Goal: Information Seeking & Learning: Learn about a topic

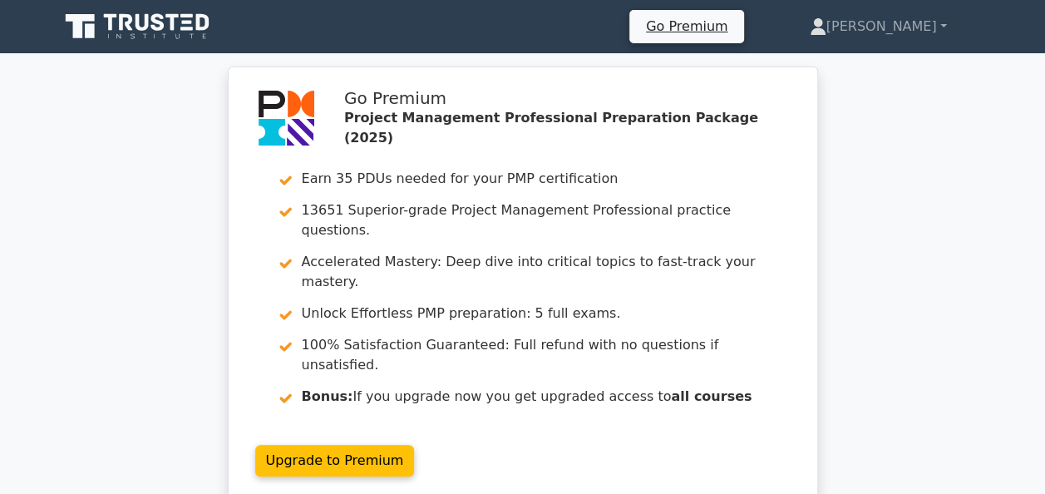
click at [143, 45] on link at bounding box center [139, 27] width 160 height 40
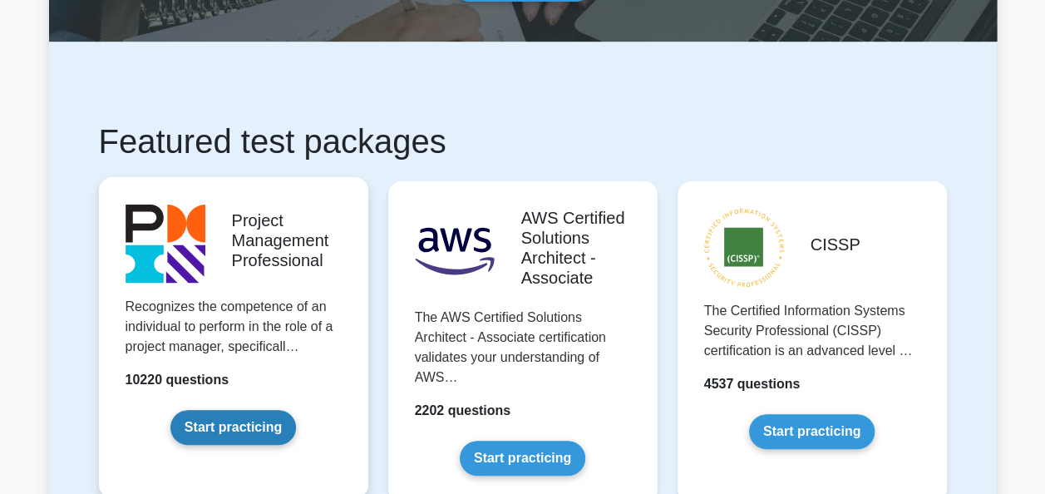
click at [243, 445] on link "Start practicing" at bounding box center [232, 427] width 125 height 35
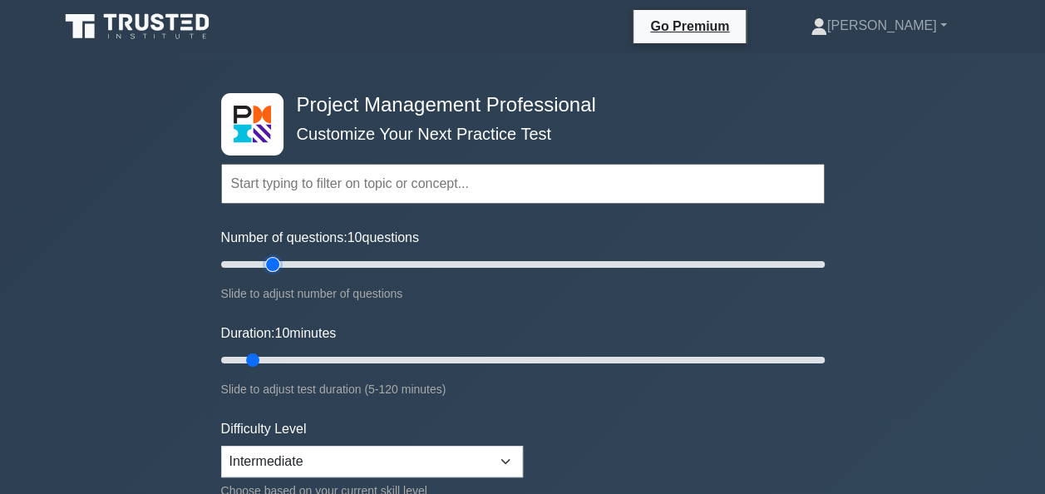
type input "20"
click at [274, 261] on input "Number of questions: 10 questions" at bounding box center [522, 264] width 603 height 20
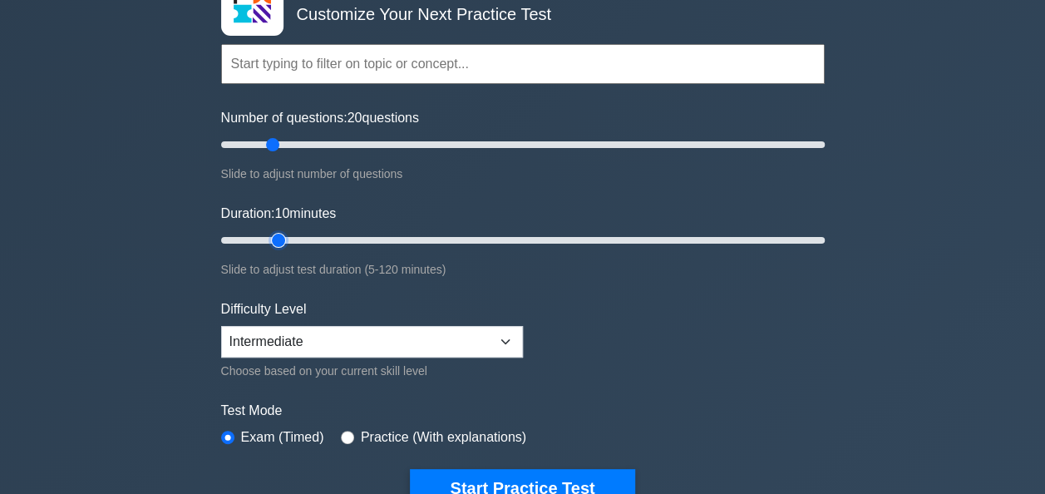
type input "15"
click at [273, 238] on input "Duration: 10 minutes" at bounding box center [522, 240] width 603 height 20
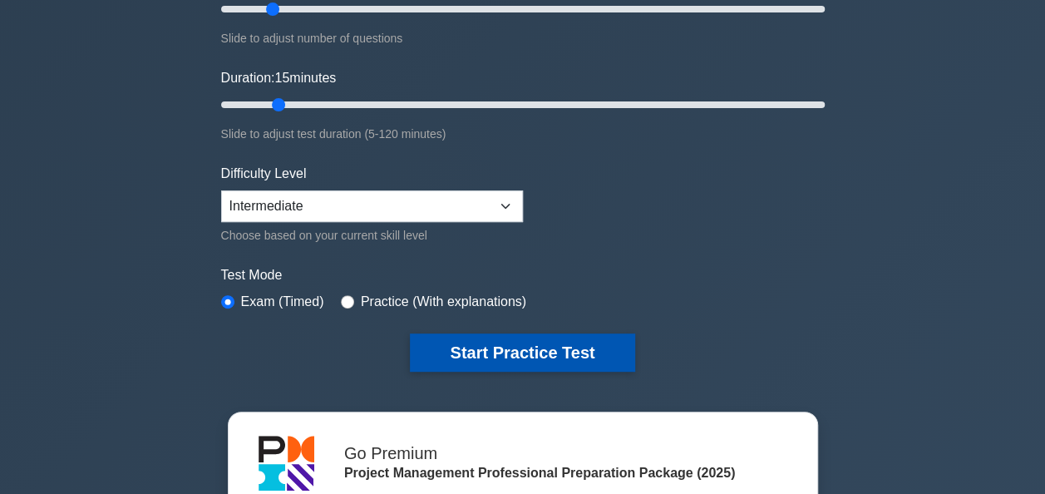
click at [486, 345] on button "Start Practice Test" at bounding box center [522, 352] width 224 height 38
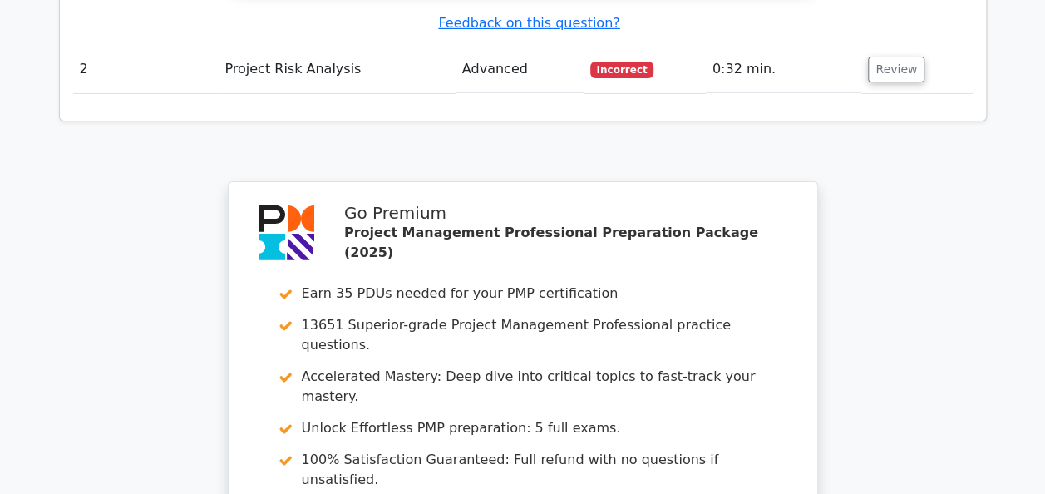
scroll to position [2772, 0]
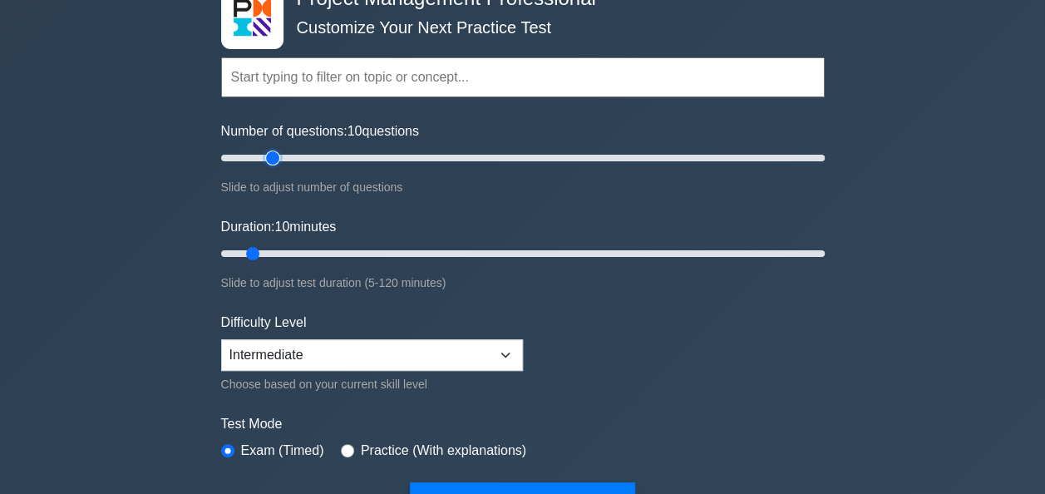
type input "20"
click at [271, 150] on input "Number of questions: 10 questions" at bounding box center [522, 158] width 603 height 20
type input "15"
click at [274, 253] on input "Duration: 15 minutes" at bounding box center [522, 254] width 603 height 20
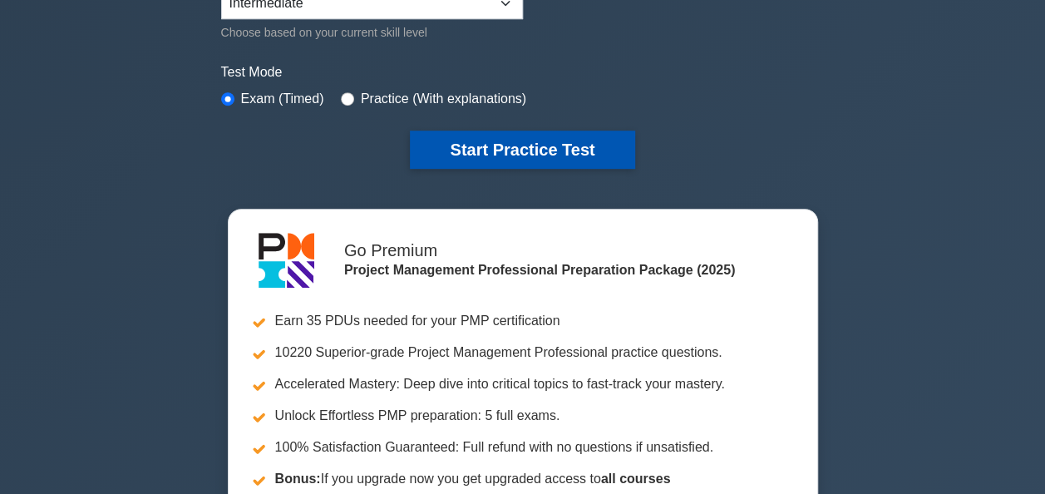
click at [523, 152] on button "Start Practice Test" at bounding box center [522, 149] width 224 height 38
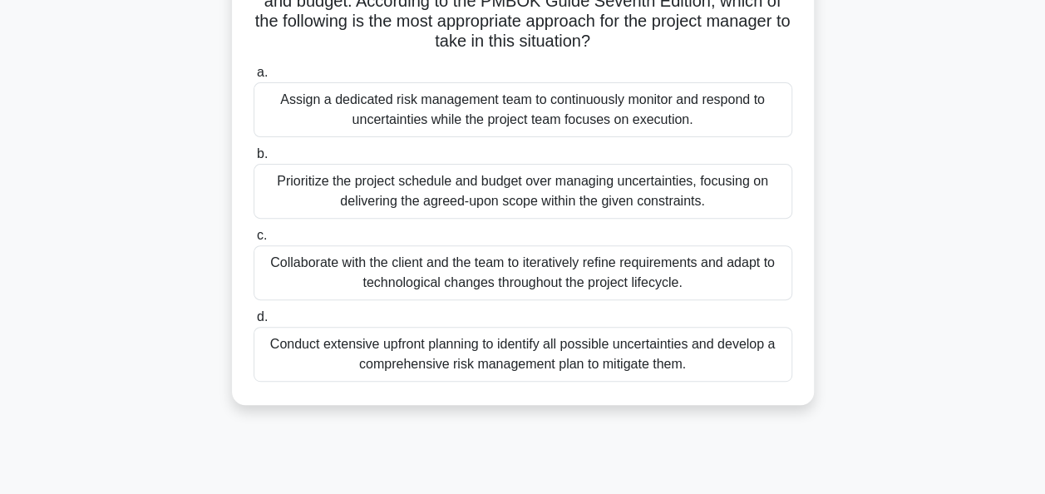
scroll to position [224, 0]
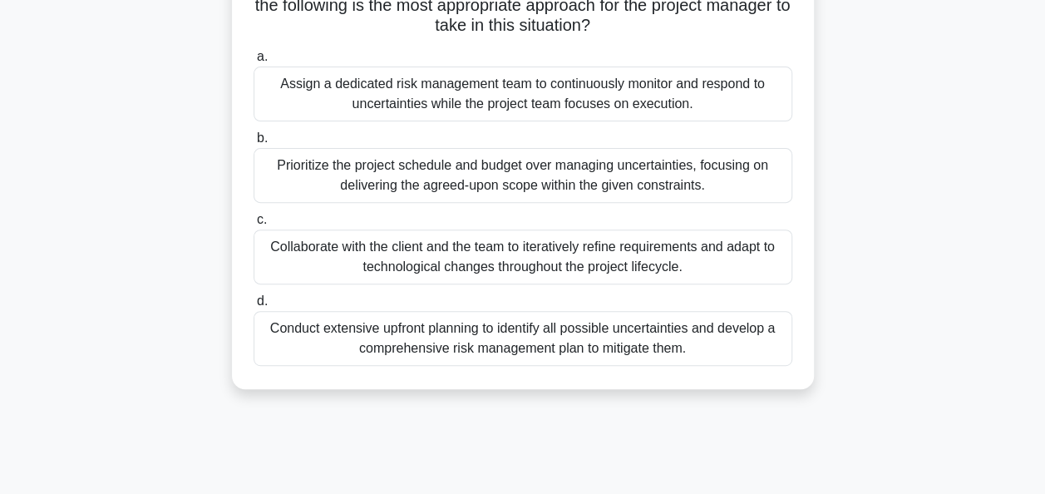
click at [559, 253] on div "Collaborate with the client and the team to iteratively refine requirements and…" at bounding box center [522, 256] width 539 height 55
click at [253, 225] on input "c. Collaborate with the client and the team to iteratively refine requirements …" at bounding box center [253, 219] width 0 height 11
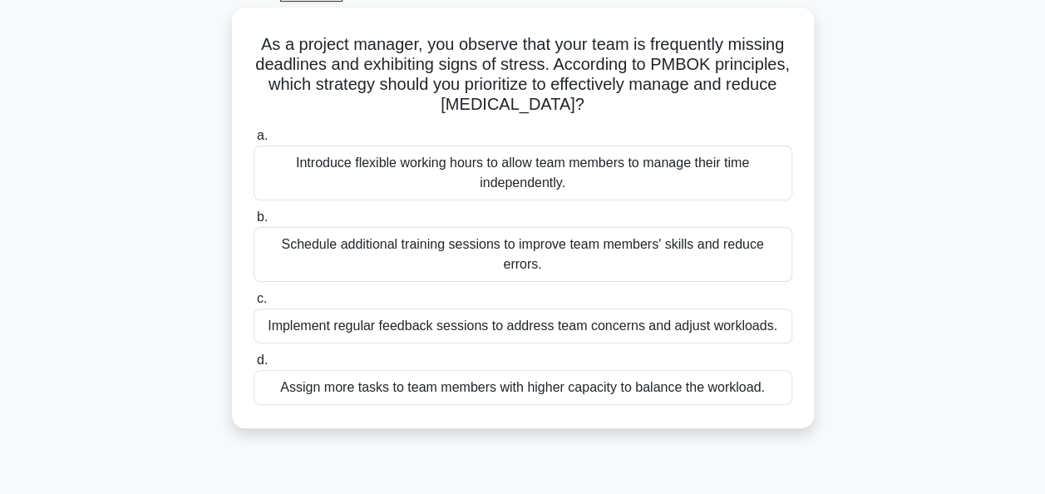
scroll to position [89, 0]
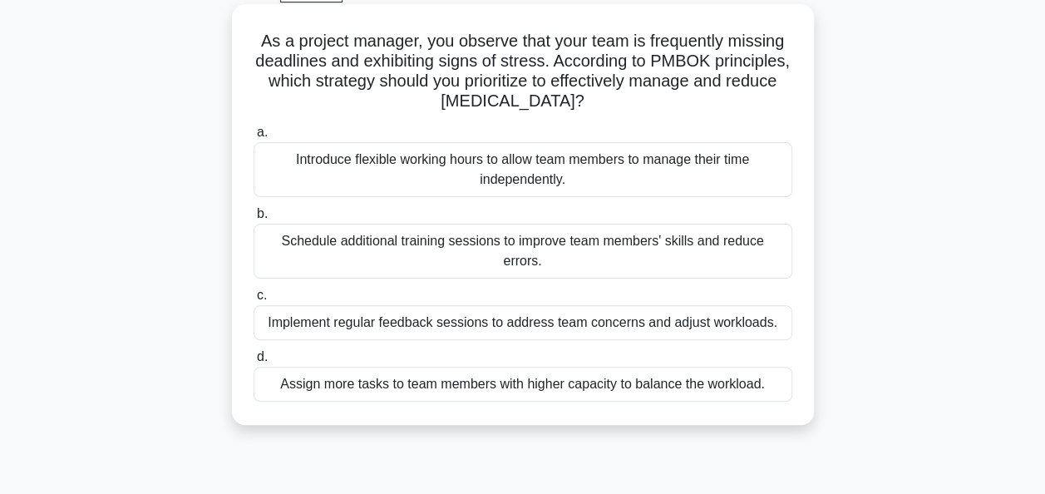
click at [526, 305] on div "Implement regular feedback sessions to address team concerns and adjust workloa…" at bounding box center [522, 322] width 539 height 35
click at [253, 301] on input "c. Implement regular feedback sessions to address team concerns and adjust work…" at bounding box center [253, 295] width 0 height 11
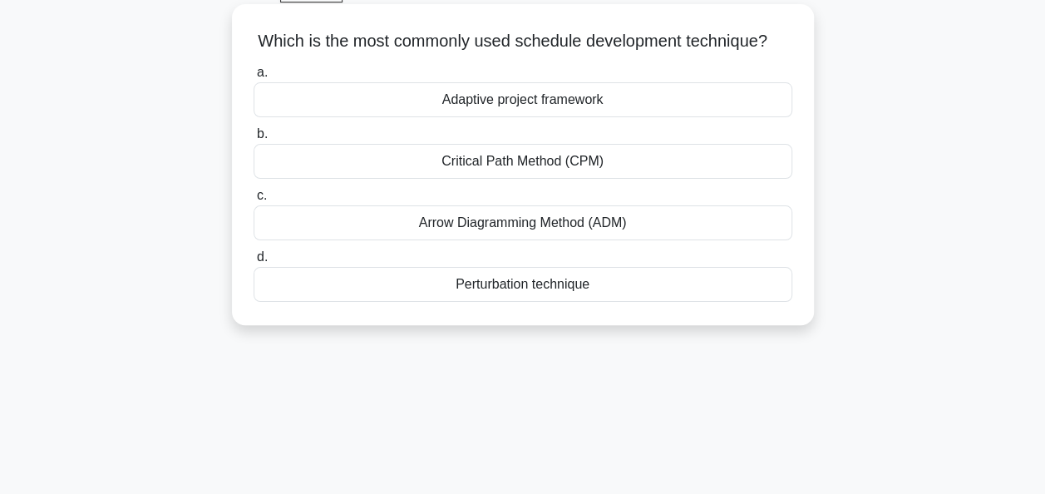
scroll to position [0, 0]
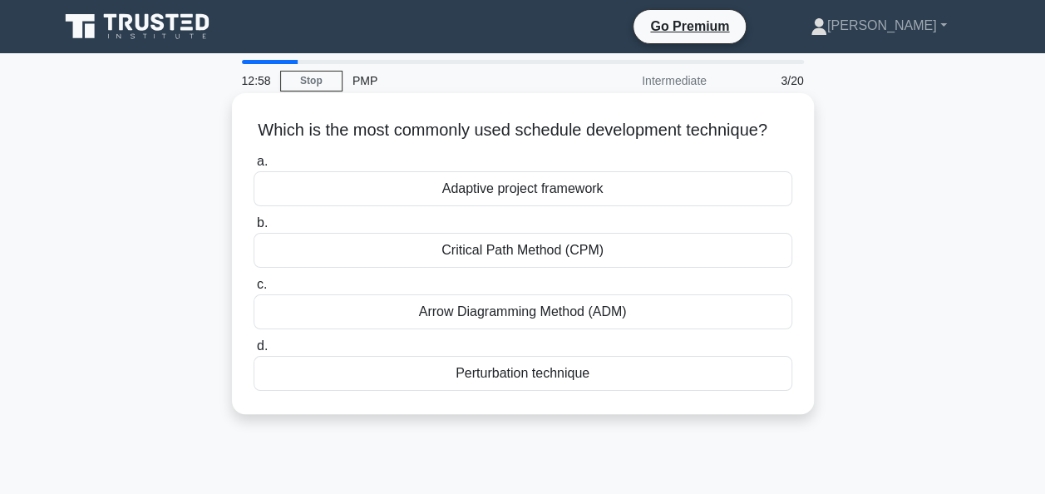
click at [514, 206] on div "Adaptive project framework" at bounding box center [522, 188] width 539 height 35
click at [253, 167] on input "a. Adaptive project framework" at bounding box center [253, 161] width 0 height 11
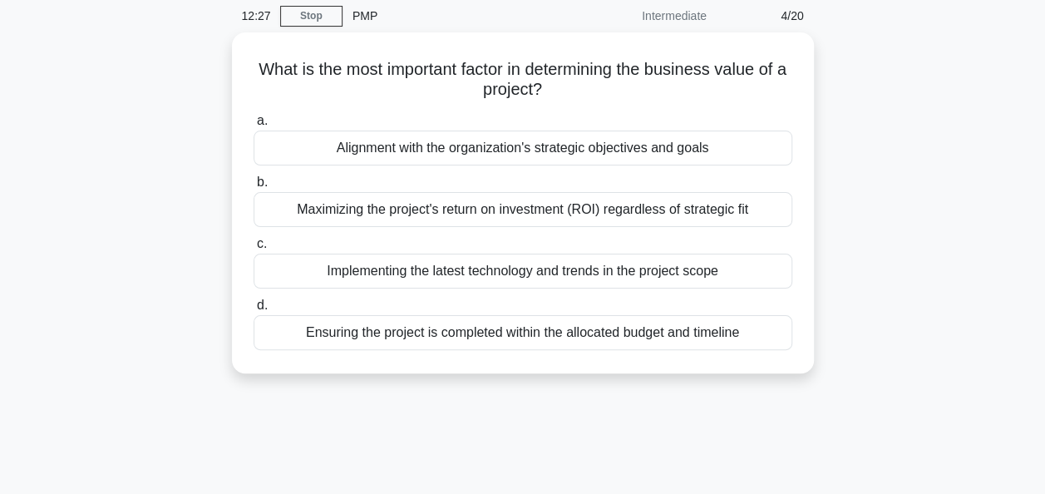
scroll to position [66, 0]
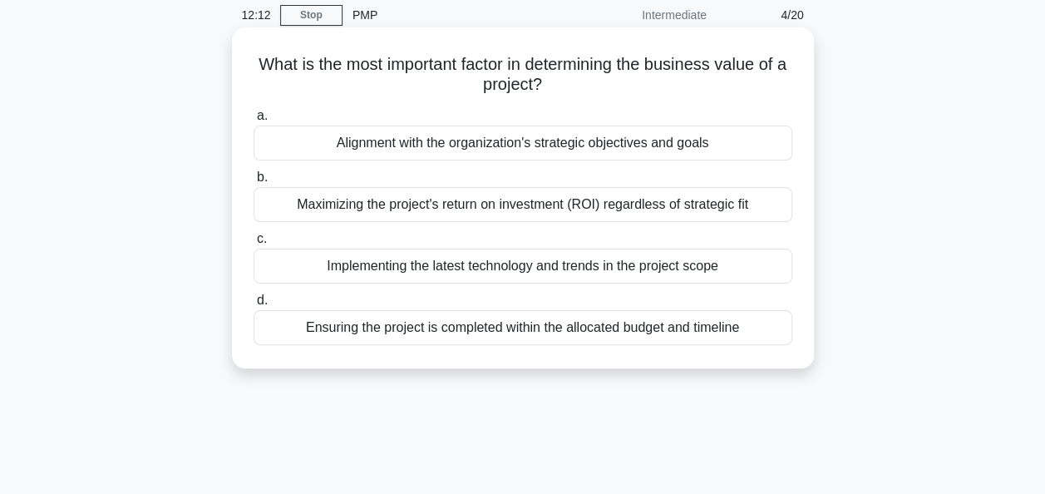
click at [570, 266] on div "Implementing the latest technology and trends in the project scope" at bounding box center [522, 265] width 539 height 35
click at [253, 244] on input "c. Implementing the latest technology and trends in the project scope" at bounding box center [253, 239] width 0 height 11
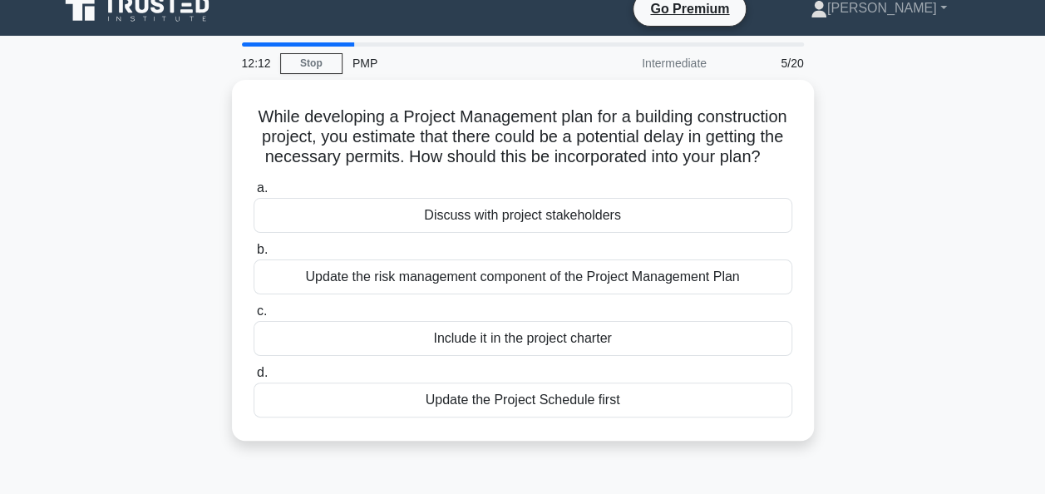
scroll to position [0, 0]
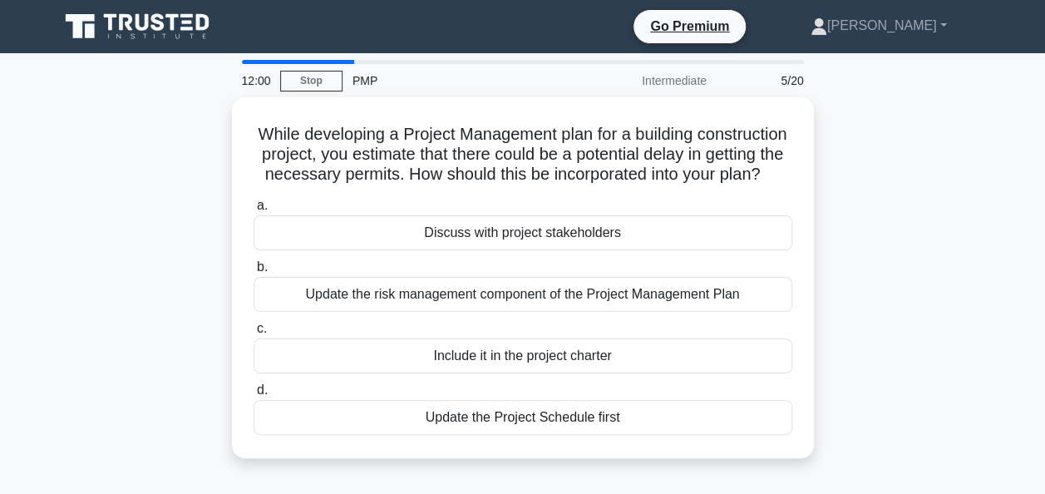
click at [132, 268] on div "While developing a Project Management plan for a building construction project,…" at bounding box center [522, 287] width 947 height 381
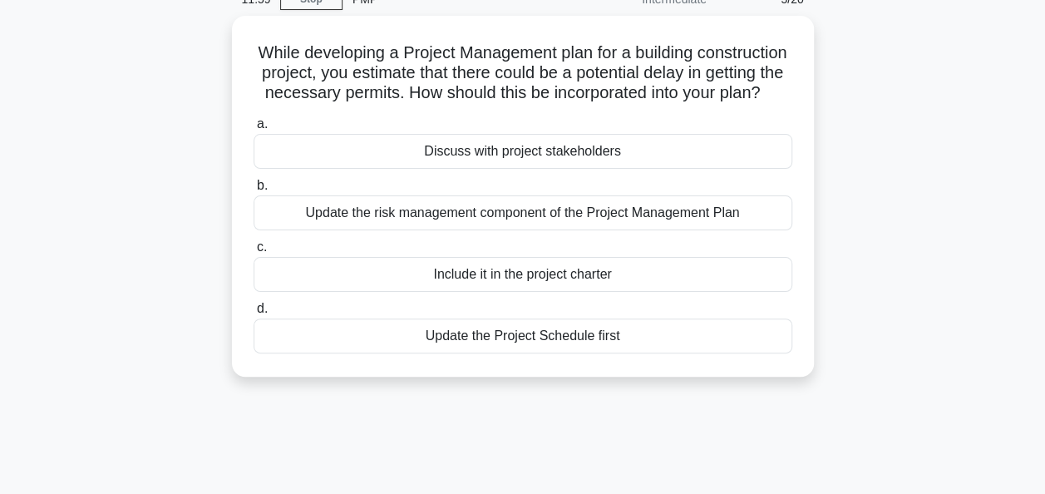
scroll to position [96, 0]
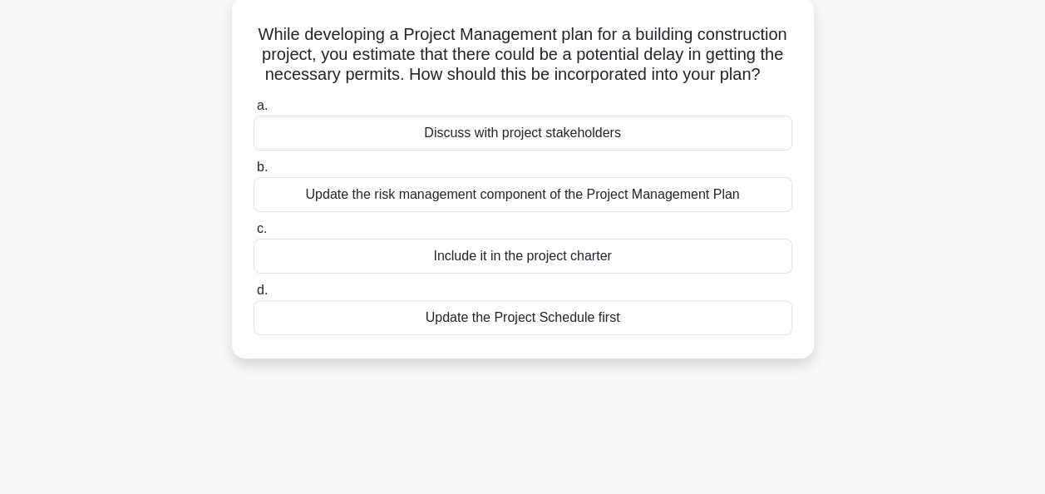
click at [583, 212] on div "Update the risk management component of the Project Management Plan" at bounding box center [522, 194] width 539 height 35
click at [253, 173] on input "b. Update the risk management component of the Project Management Plan" at bounding box center [253, 167] width 0 height 11
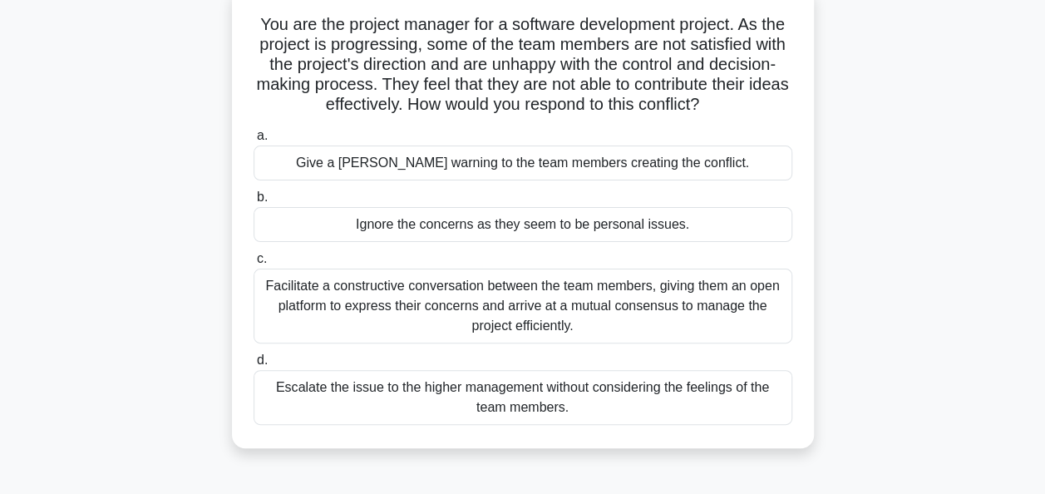
scroll to position [138, 0]
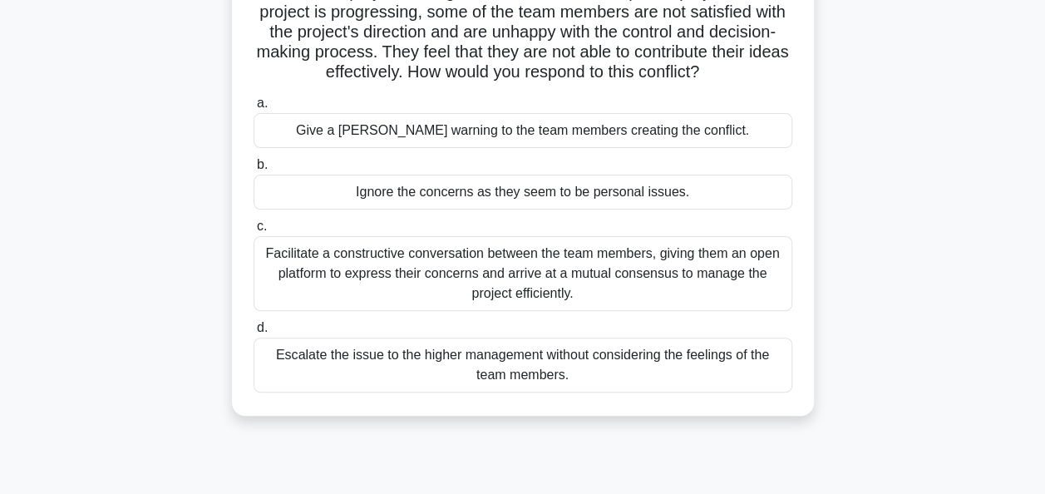
click at [570, 267] on div "Facilitate a constructive conversation between the team members, giving them an…" at bounding box center [522, 273] width 539 height 75
click at [253, 232] on input "c. Facilitate a constructive conversation between the team members, giving them…" at bounding box center [253, 226] width 0 height 11
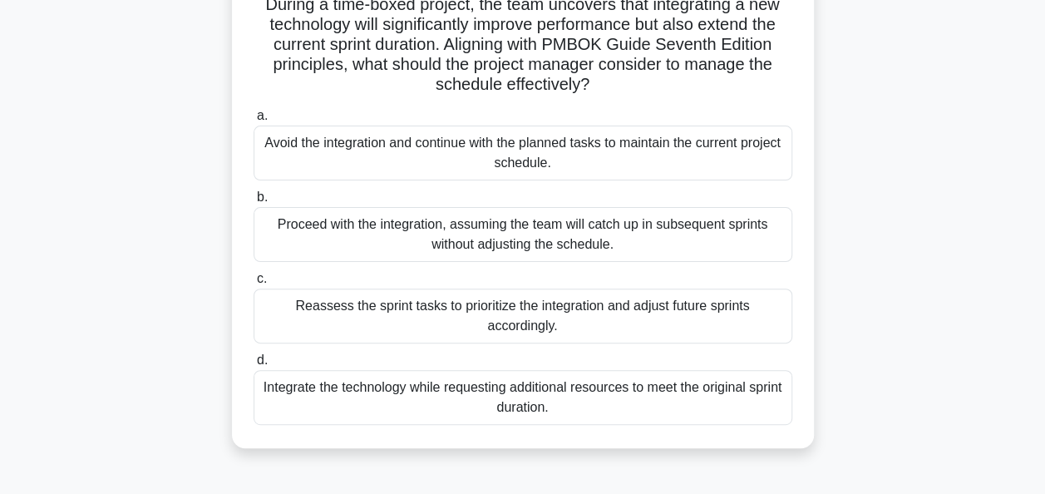
scroll to position [129, 0]
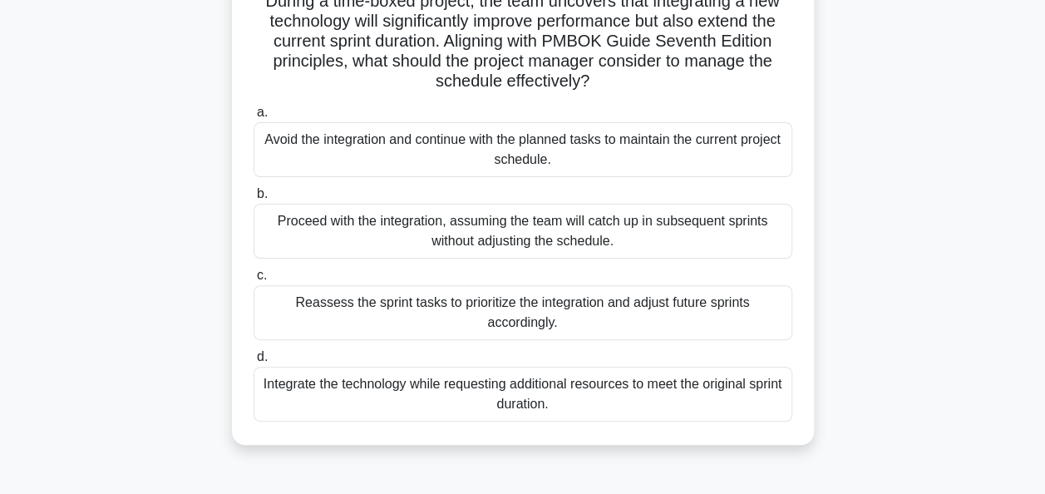
click at [320, 309] on div "Reassess the sprint tasks to prioritize the integration and adjust future sprin…" at bounding box center [522, 312] width 539 height 55
click at [253, 281] on input "c. Reassess the sprint tasks to prioritize the integration and adjust future sp…" at bounding box center [253, 275] width 0 height 11
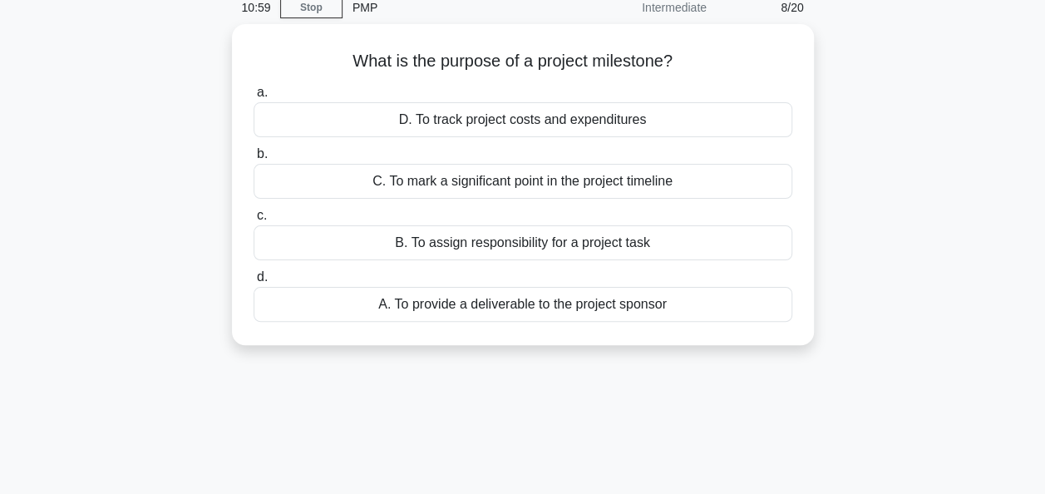
scroll to position [0, 0]
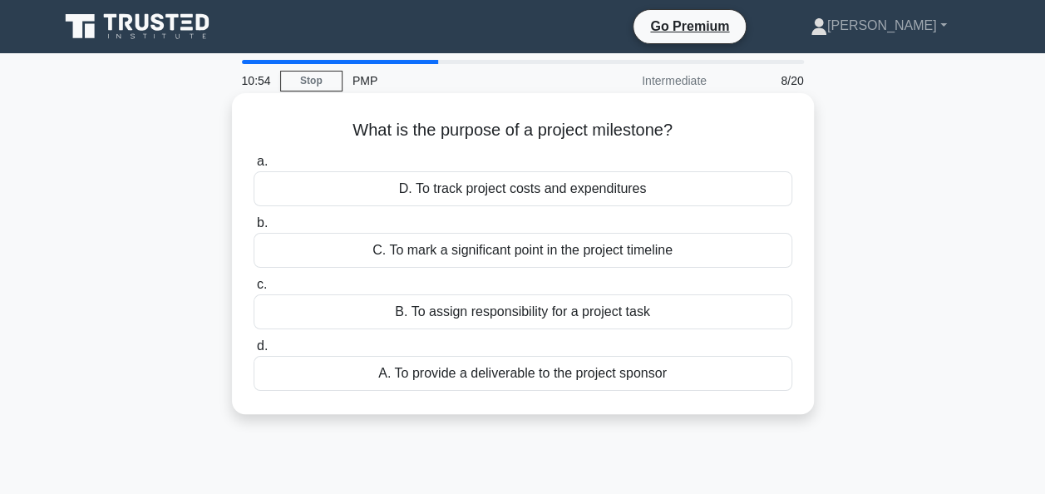
click at [505, 253] on div "C. To mark a significant point in the project timeline" at bounding box center [522, 250] width 539 height 35
click at [253, 229] on input "b. C. To mark a significant point in the project timeline" at bounding box center [253, 223] width 0 height 11
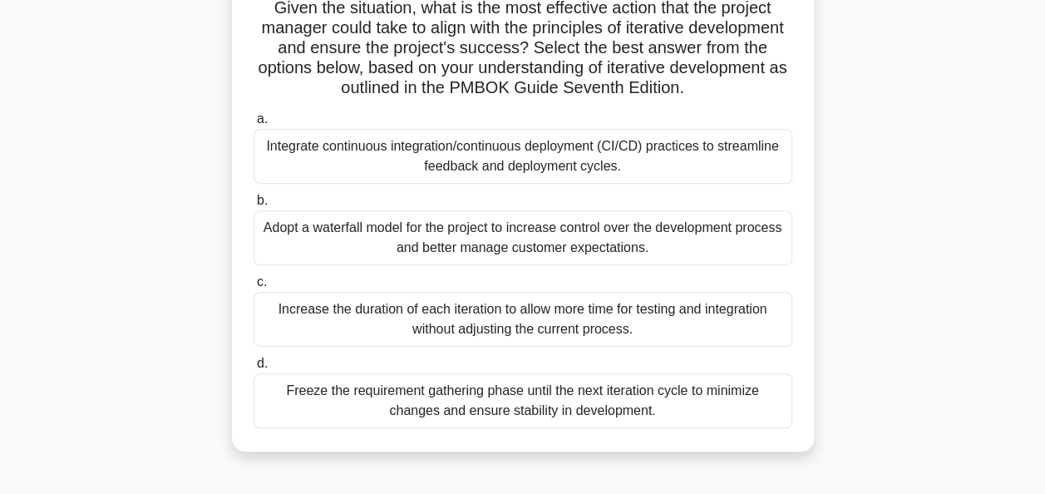
scroll to position [328, 0]
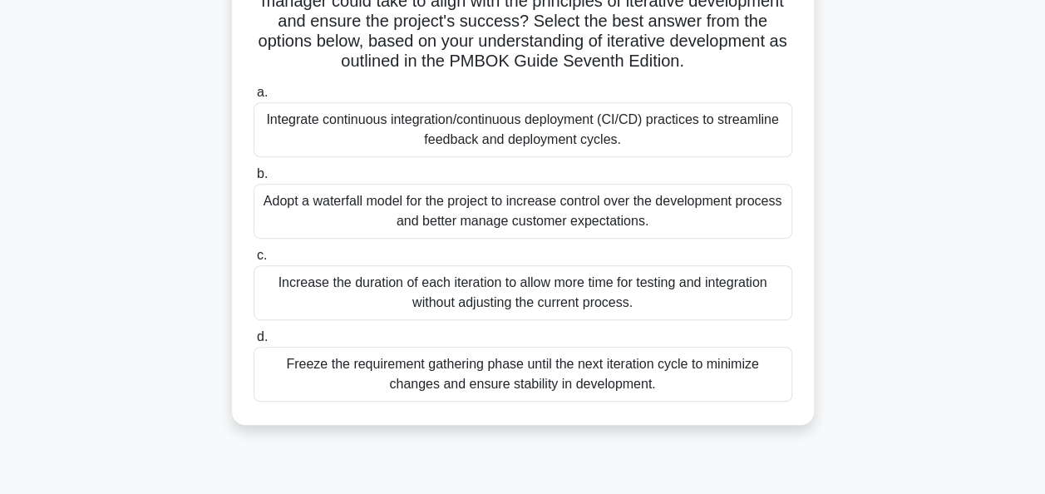
click at [353, 208] on div "Adopt a waterfall model for the project to increase control over the developmen…" at bounding box center [522, 211] width 539 height 55
click at [253, 180] on input "b. Adopt a waterfall model for the project to increase control over the develop…" at bounding box center [253, 174] width 0 height 11
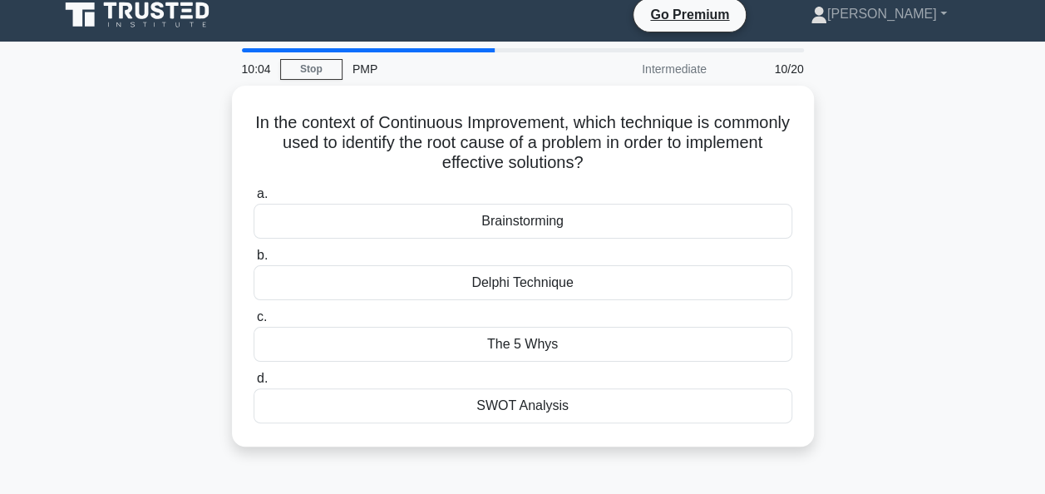
scroll to position [0, 0]
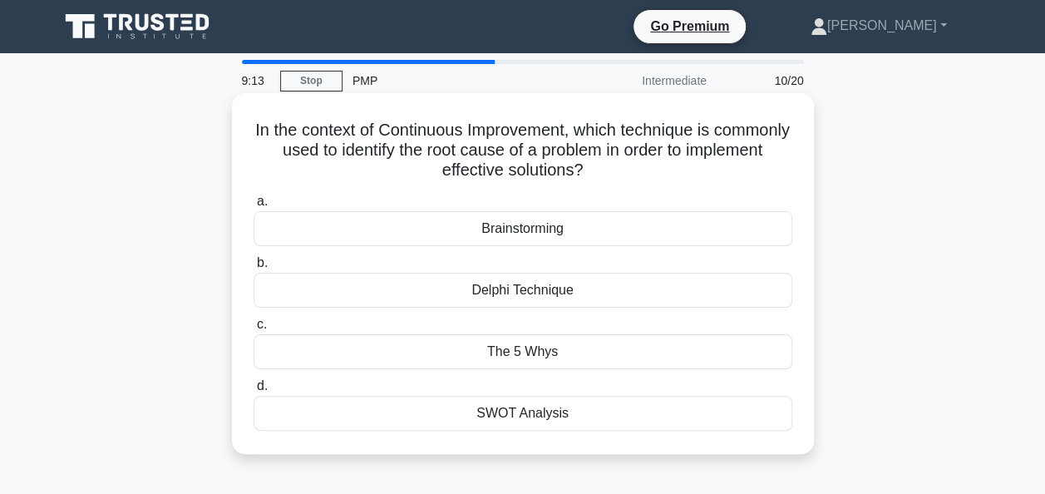
click at [603, 346] on div "The 5 Whys" at bounding box center [522, 351] width 539 height 35
click at [253, 330] on input "c. The 5 Whys" at bounding box center [253, 324] width 0 height 11
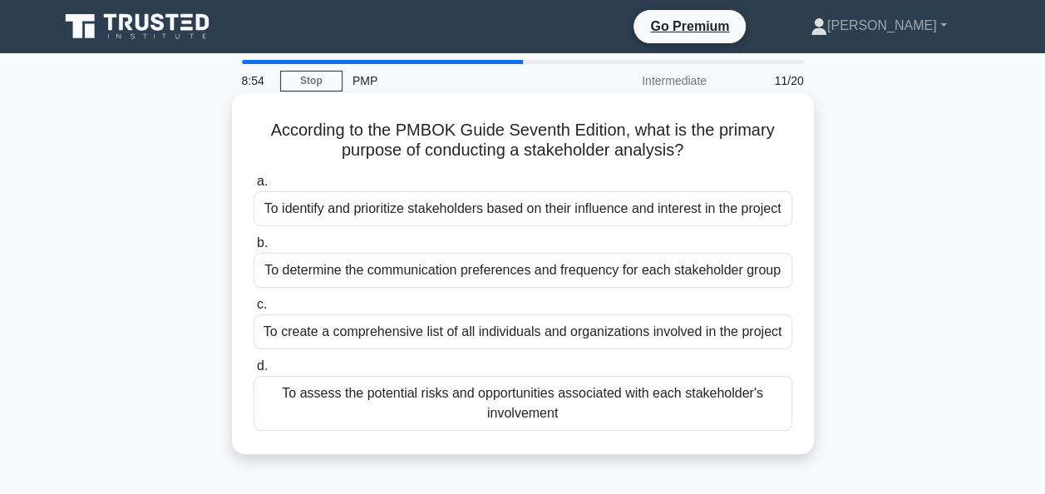
click at [573, 324] on div "To create a comprehensive list of all individuals and organizations involved in…" at bounding box center [522, 331] width 539 height 35
click at [253, 310] on input "c. To create a comprehensive list of all individuals and organizations involved…" at bounding box center [253, 304] width 0 height 11
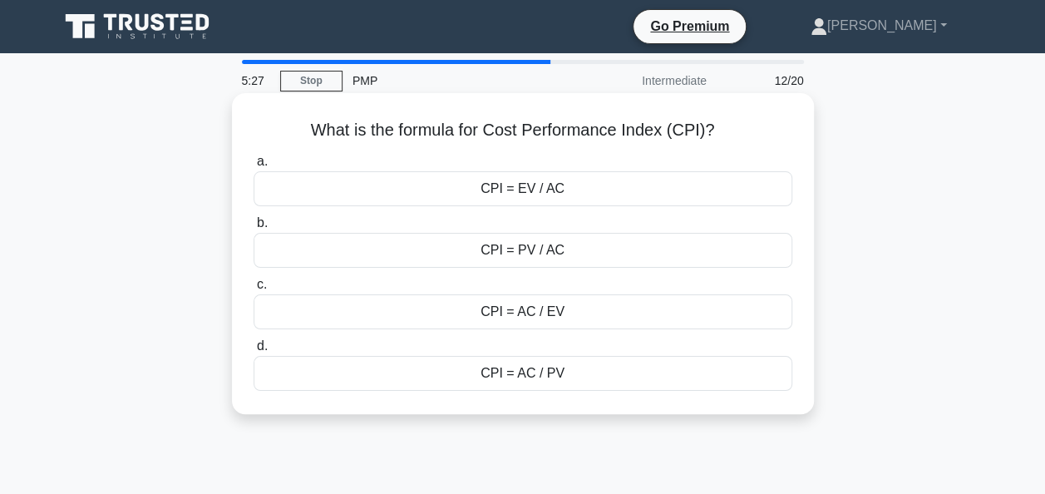
click at [589, 196] on div "CPI = EV / AC" at bounding box center [522, 188] width 539 height 35
click at [253, 167] on input "a. CPI = EV / AC" at bounding box center [253, 161] width 0 height 11
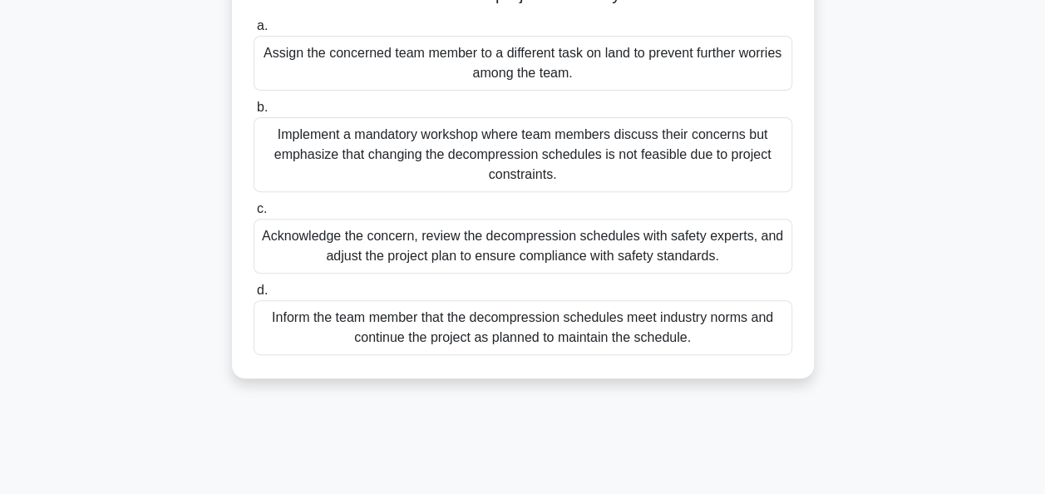
scroll to position [239, 0]
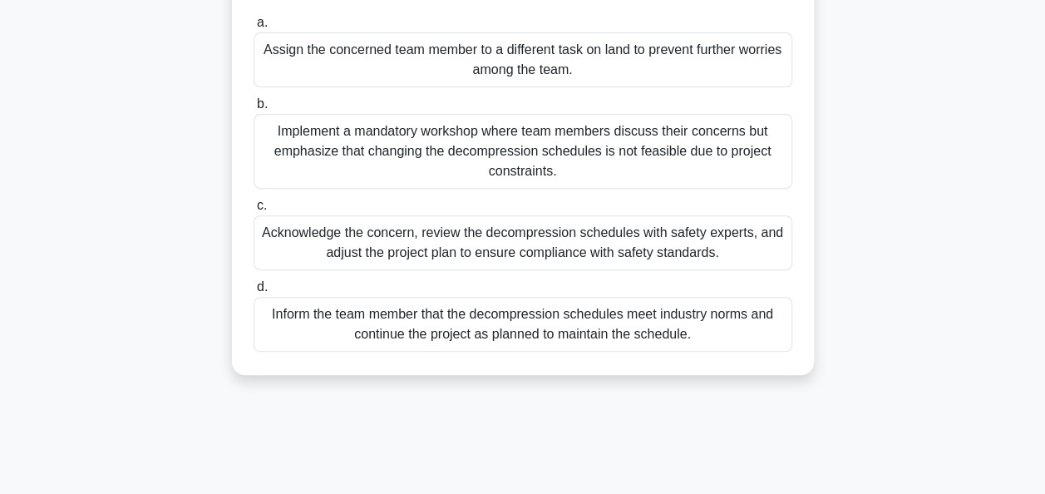
click at [552, 243] on div "Acknowledge the concern, review the decompression schedules with safety experts…" at bounding box center [522, 242] width 539 height 55
click at [253, 211] on input "c. Acknowledge the concern, review the decompression schedules with safety expe…" at bounding box center [253, 205] width 0 height 11
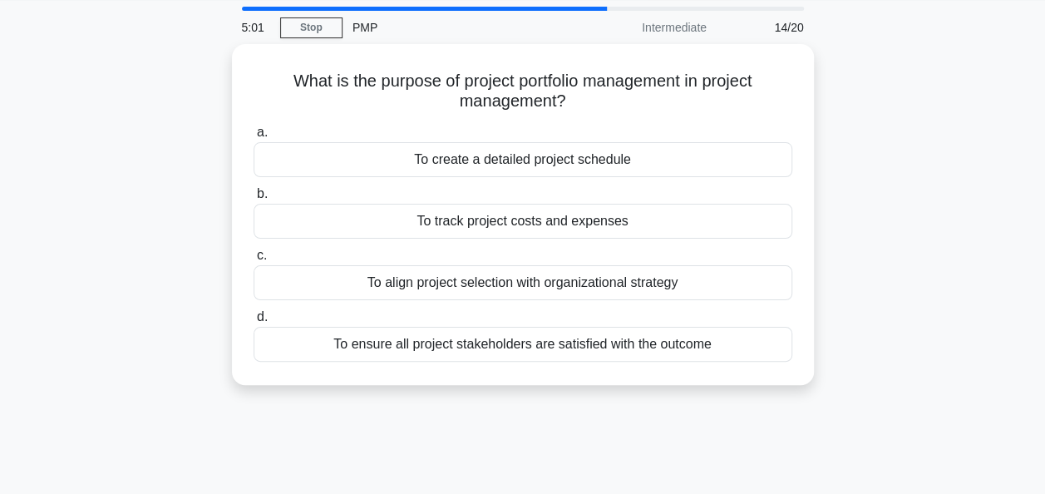
scroll to position [0, 0]
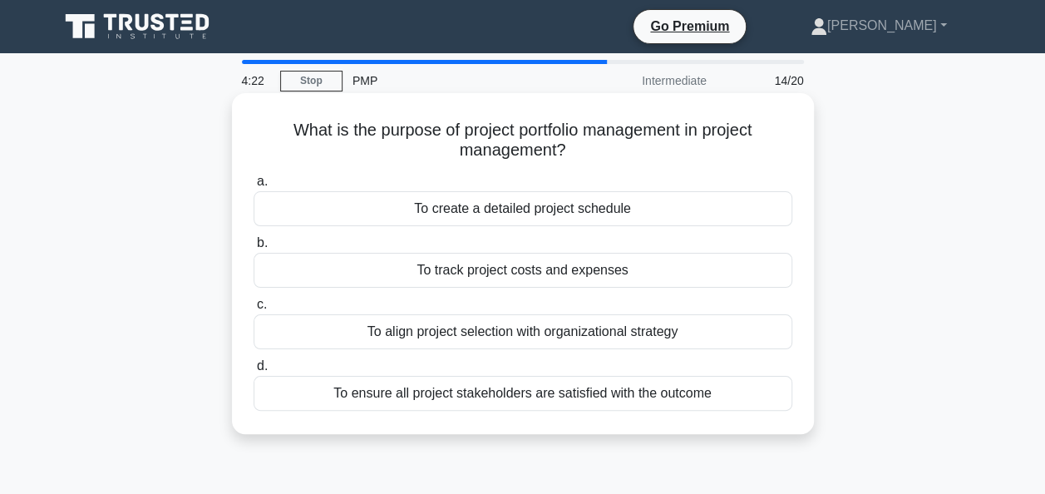
click at [537, 339] on div "To align project selection with organizational strategy" at bounding box center [522, 331] width 539 height 35
click at [253, 310] on input "c. To align project selection with organizational strategy" at bounding box center [253, 304] width 0 height 11
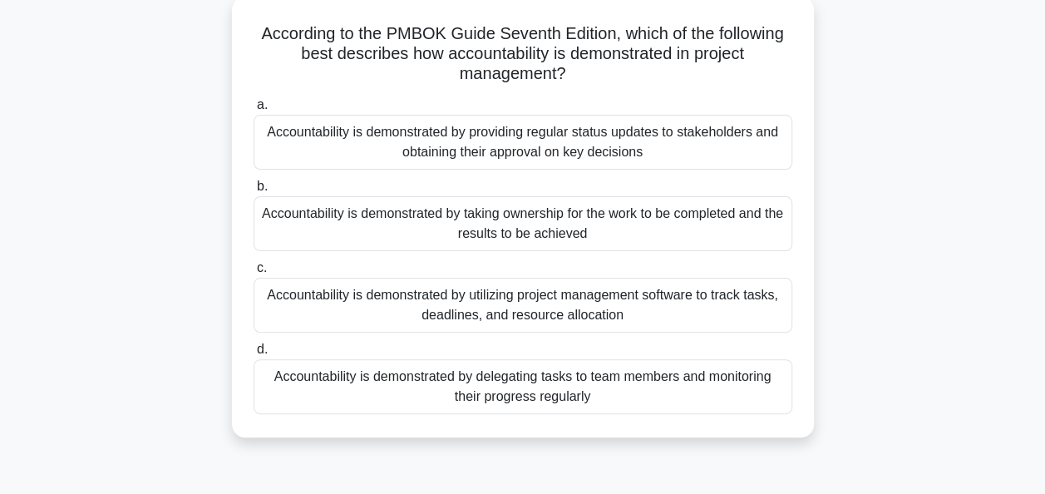
scroll to position [101, 0]
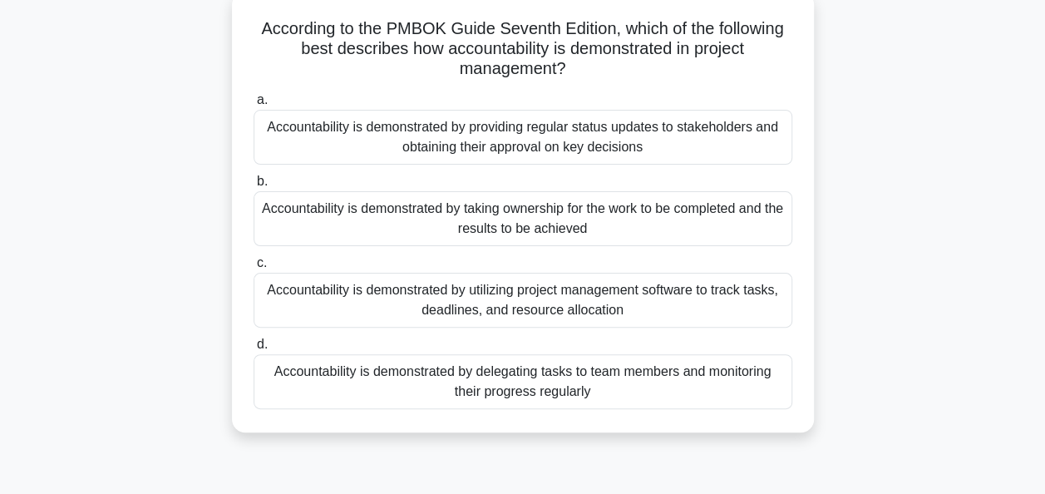
click at [552, 219] on div "Accountability is demonstrated by taking ownership for the work to be completed…" at bounding box center [522, 218] width 539 height 55
click at [253, 187] on input "b. Accountability is demonstrated by taking ownership for the work to be comple…" at bounding box center [253, 181] width 0 height 11
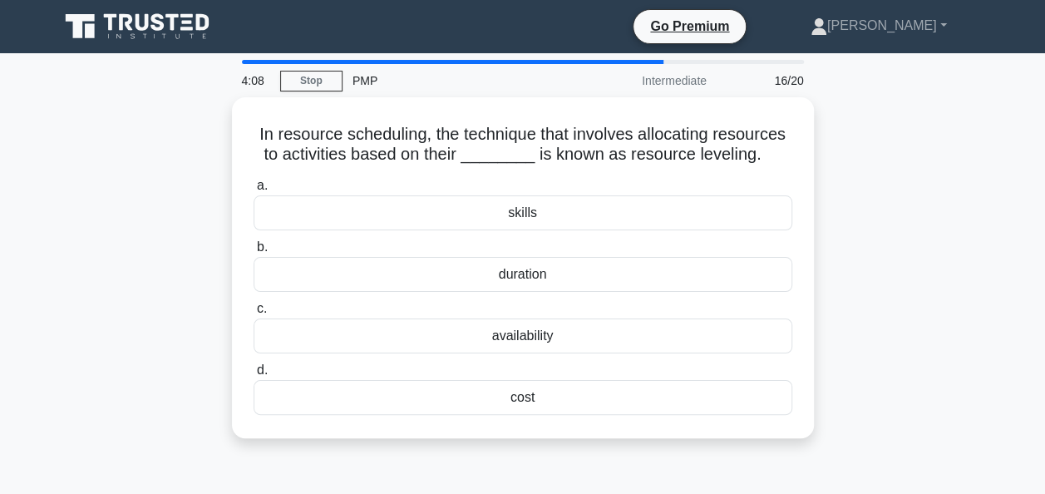
scroll to position [0, 0]
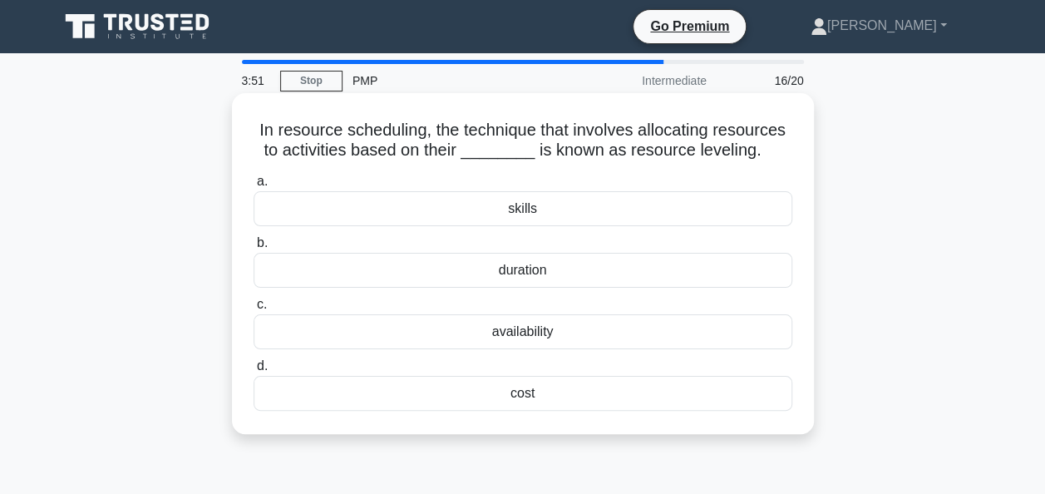
click at [487, 333] on div "availability" at bounding box center [522, 331] width 539 height 35
click at [253, 310] on input "c. availability" at bounding box center [253, 304] width 0 height 11
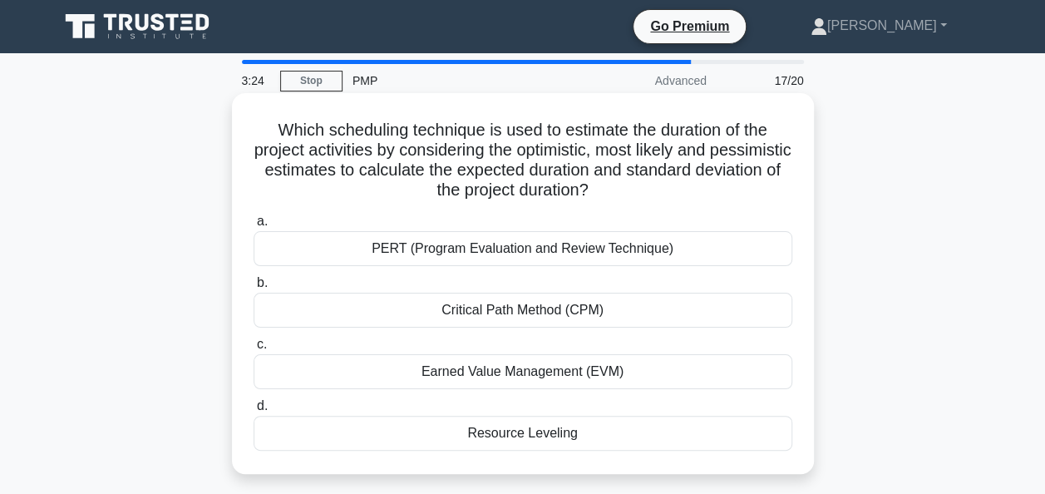
click at [591, 248] on div "PERT (Program Evaluation and Review Technique)" at bounding box center [522, 248] width 539 height 35
click at [253, 227] on input "a. PERT (Program Evaluation and Review Technique)" at bounding box center [253, 221] width 0 height 11
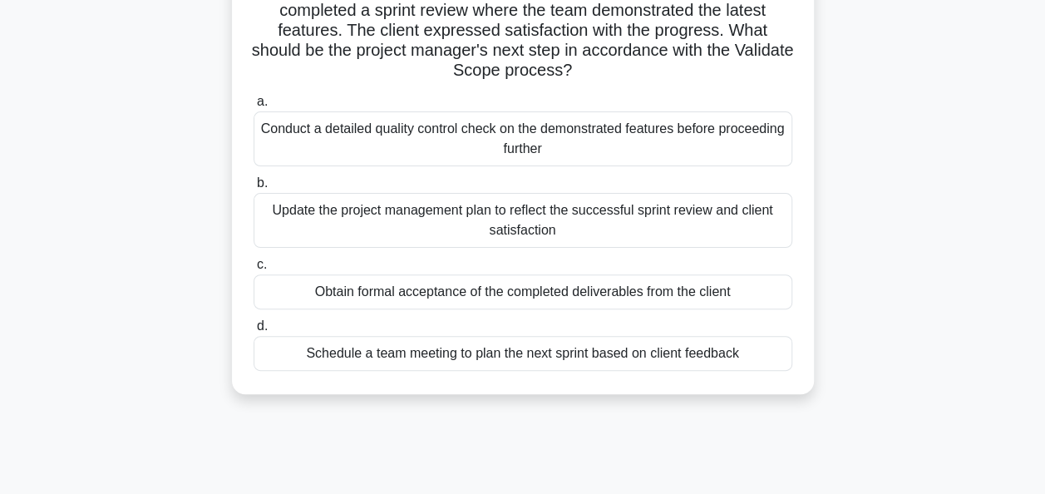
scroll to position [146, 0]
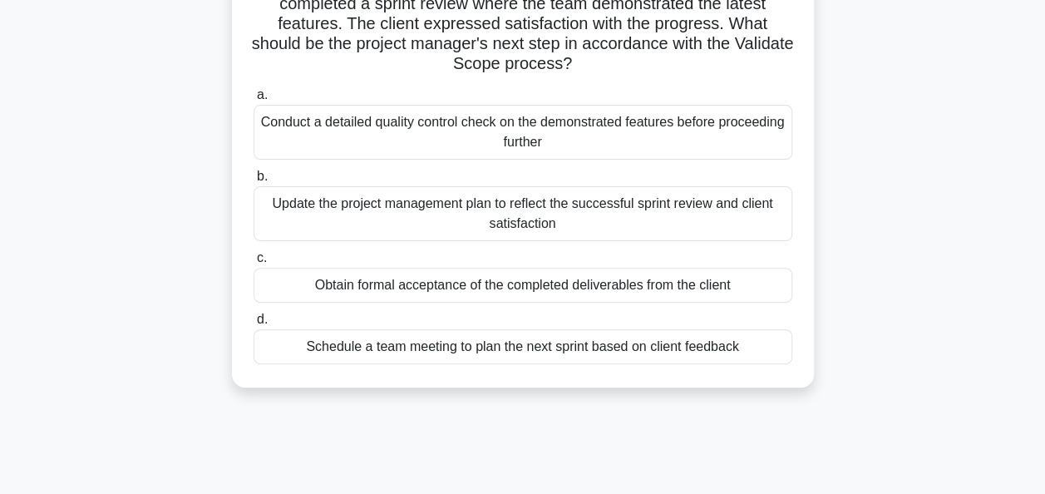
click at [496, 213] on div "Update the project management plan to reflect the successful sprint review and …" at bounding box center [522, 213] width 539 height 55
click at [253, 182] on input "b. Update the project management plan to reflect the successful sprint review a…" at bounding box center [253, 176] width 0 height 11
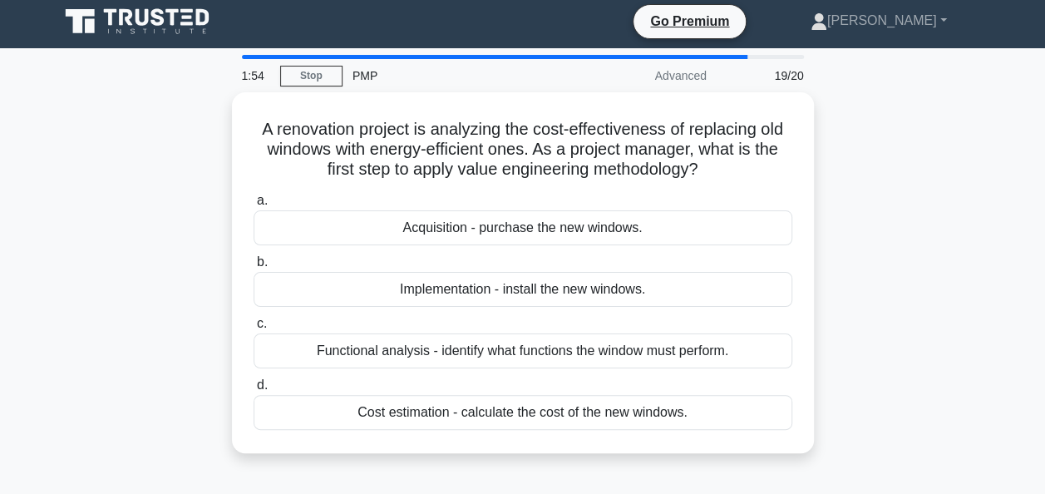
scroll to position [0, 0]
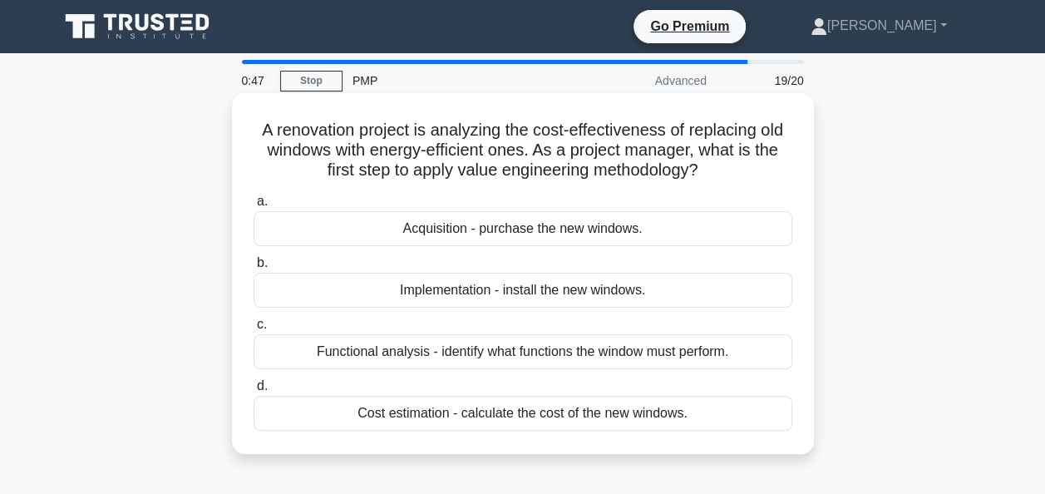
click at [580, 411] on div "Cost estimation - calculate the cost of the new windows." at bounding box center [522, 413] width 539 height 35
click at [253, 391] on input "d. Cost estimation - calculate the cost of the new windows." at bounding box center [253, 386] width 0 height 11
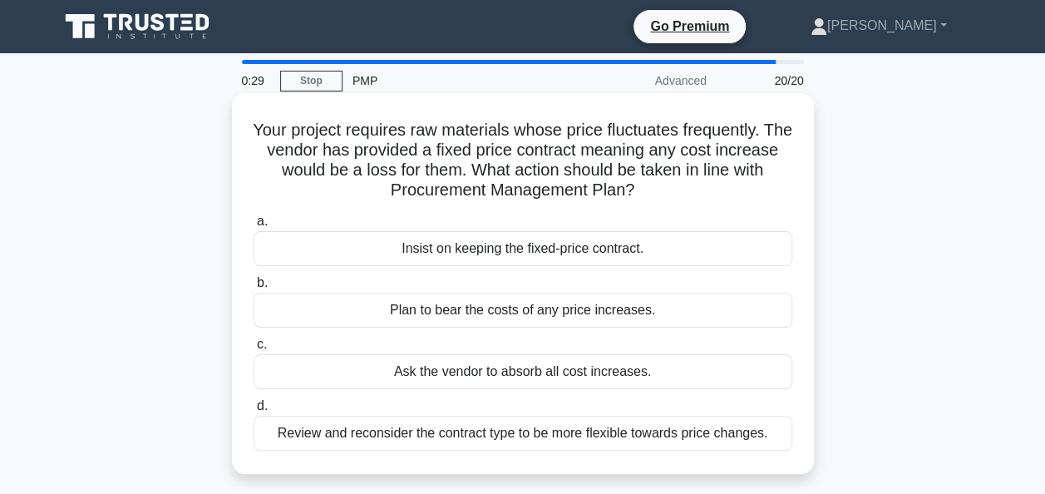
click at [635, 424] on div "Review and reconsider the contract type to be more flexible towards price chang…" at bounding box center [522, 433] width 539 height 35
click at [253, 411] on input "d. Review and reconsider the contract type to be more flexible towards price ch…" at bounding box center [253, 406] width 0 height 11
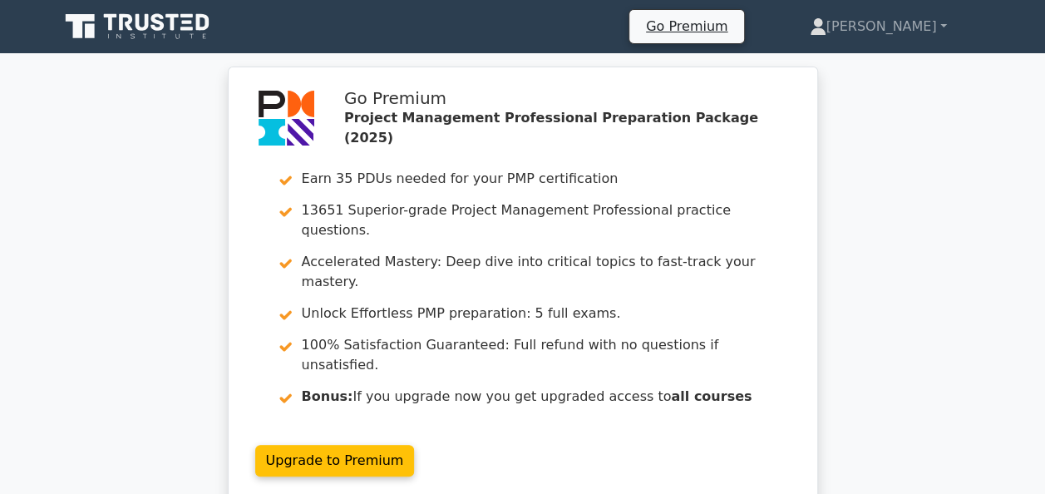
click at [112, 4] on nav "Go Premium [PERSON_NAME] Profile" at bounding box center [522, 26] width 1045 height 53
